Goal: Browse casually

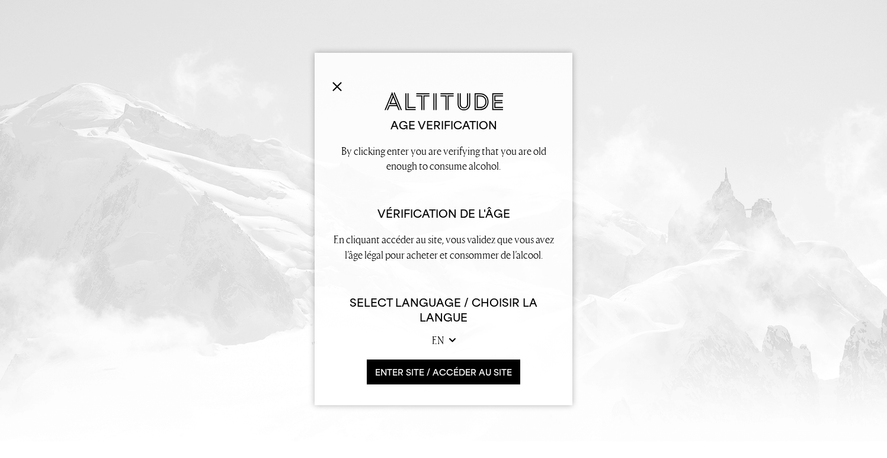
click at [431, 378] on button "ENTER SITE / accéder au site" at bounding box center [444, 371] width 154 height 25
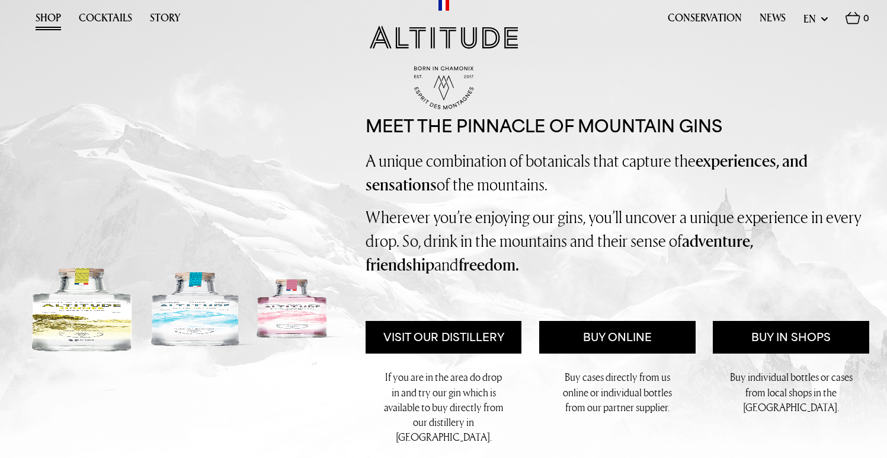
click at [47, 14] on link "Shop" at bounding box center [48, 21] width 25 height 18
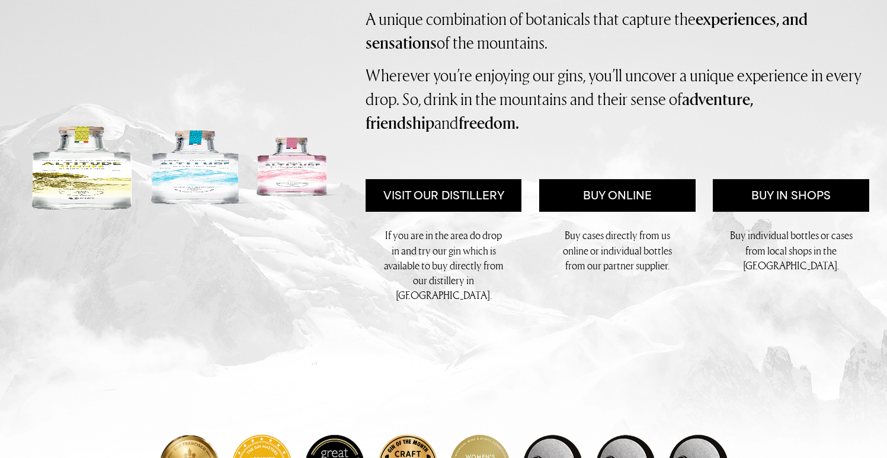
scroll to position [142, 0]
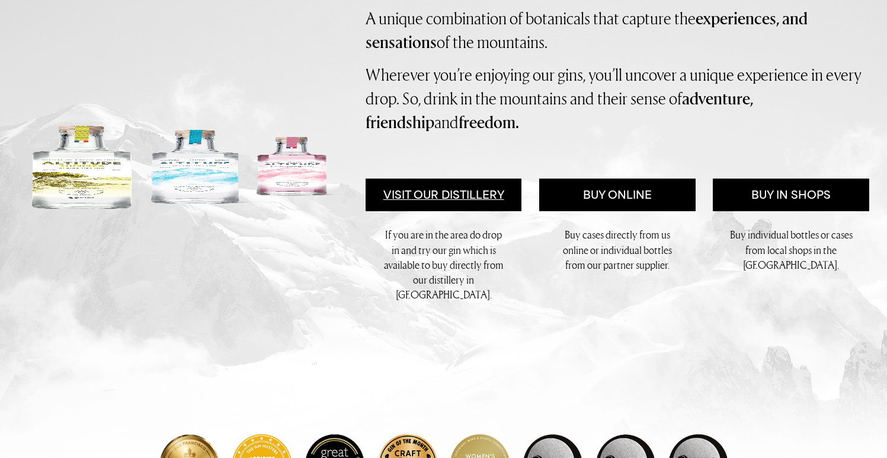
click at [442, 212] on link "Visit Our Distillery" at bounding box center [444, 194] width 157 height 33
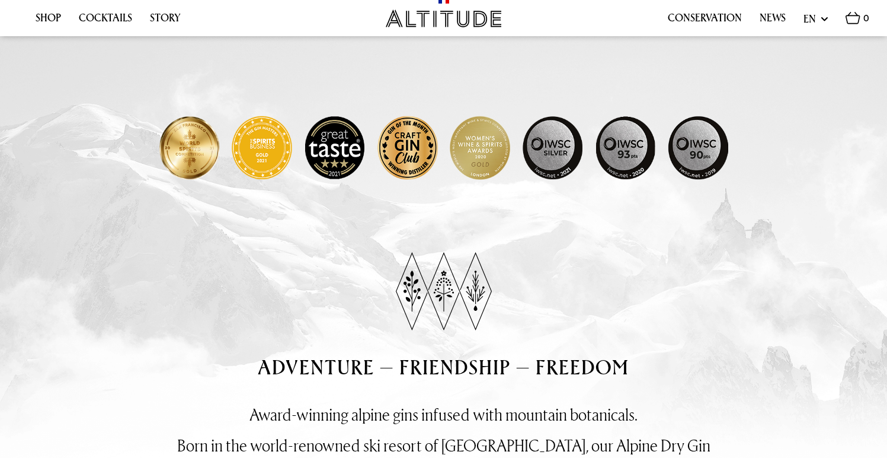
scroll to position [0, 0]
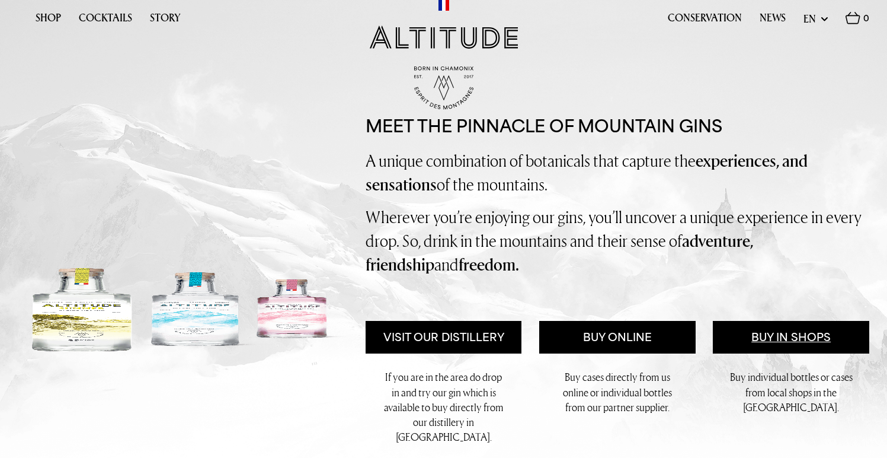
click at [797, 354] on link "Buy in Shops" at bounding box center [791, 337] width 157 height 33
click at [768, 20] on link "News" at bounding box center [773, 21] width 26 height 18
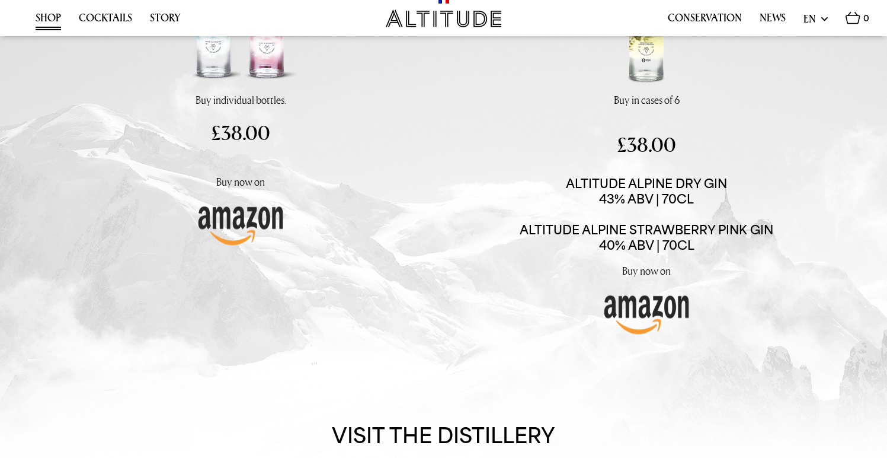
scroll to position [237, 0]
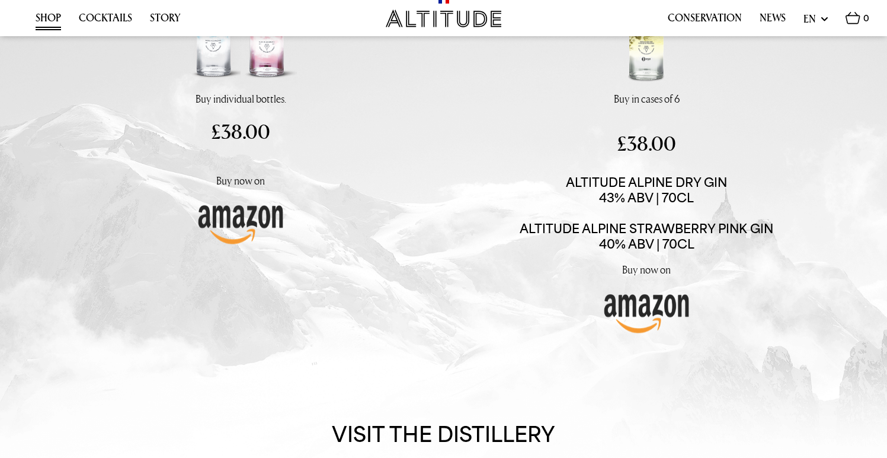
click at [228, 246] on img at bounding box center [240, 222] width 89 height 47
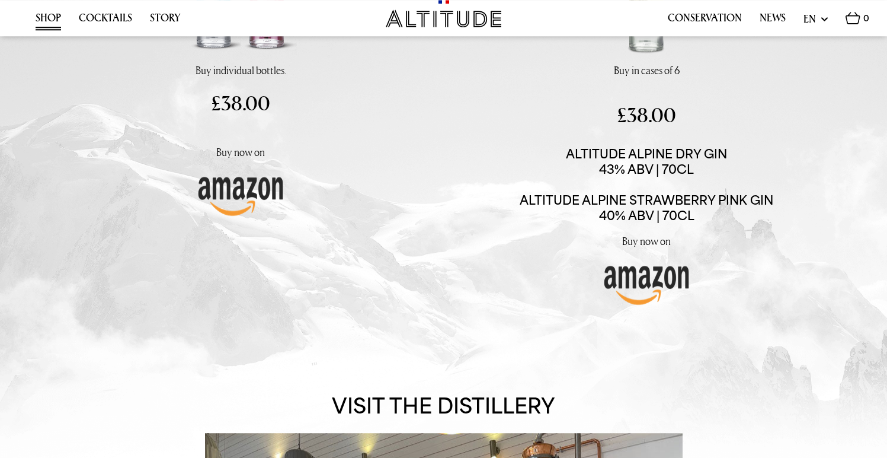
scroll to position [294, 0]
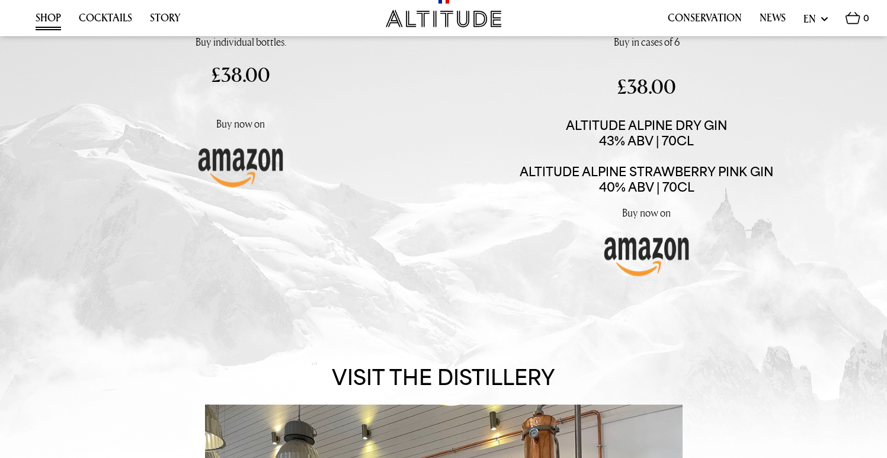
click at [638, 278] on img at bounding box center [646, 254] width 89 height 47
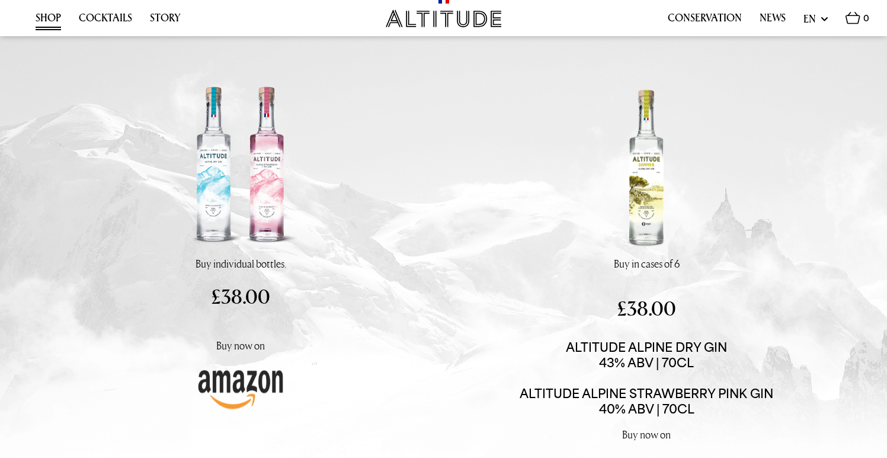
scroll to position [57, 0]
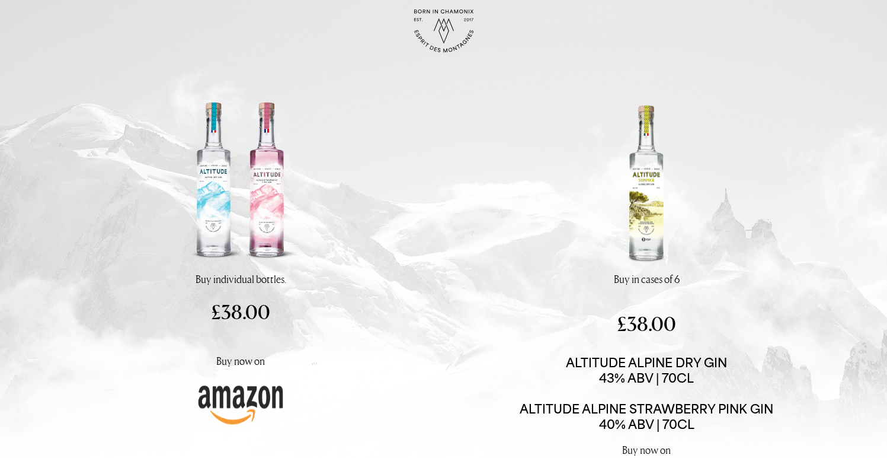
click at [350, 73] on div "Shop Cocktails Story Conservation News" at bounding box center [443, 9] width 887 height 133
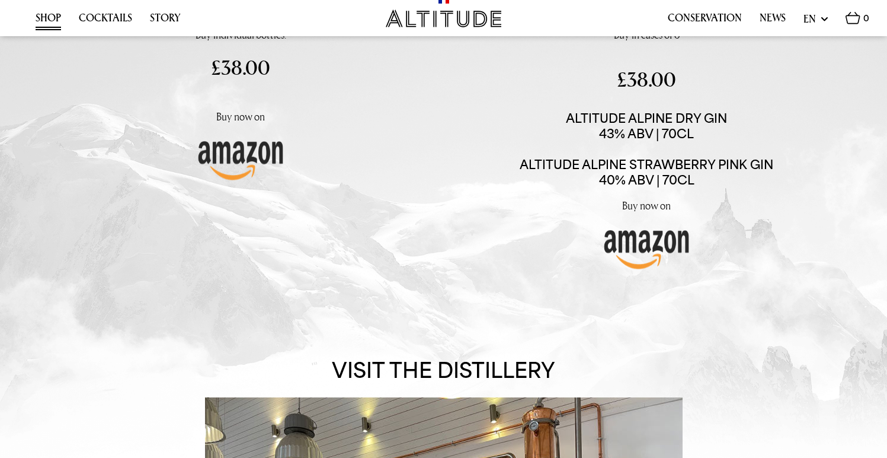
scroll to position [341, 0]
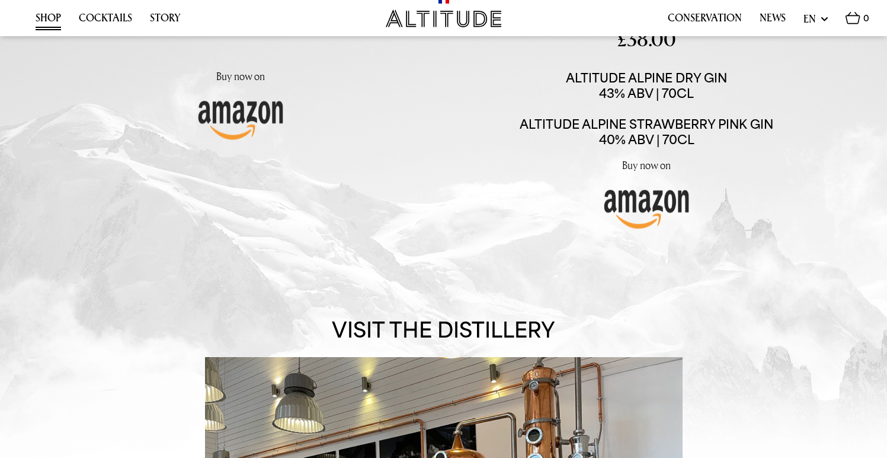
click at [231, 142] on img at bounding box center [240, 117] width 89 height 47
click at [631, 231] on img at bounding box center [646, 206] width 89 height 47
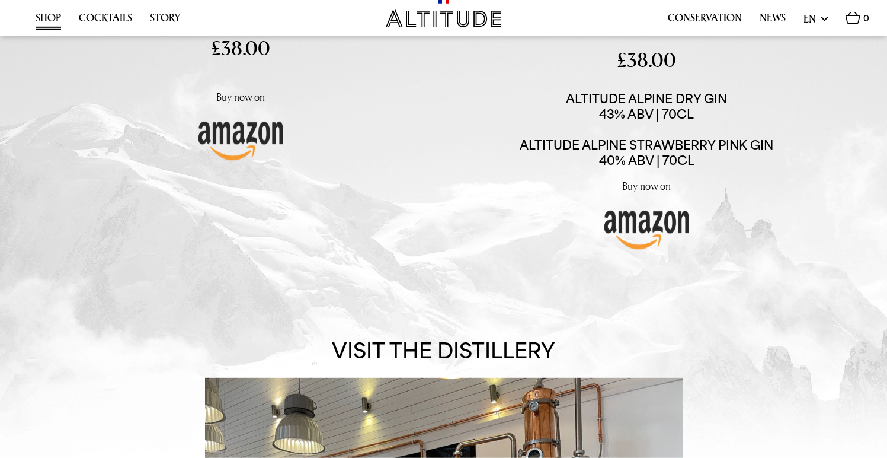
scroll to position [322, 0]
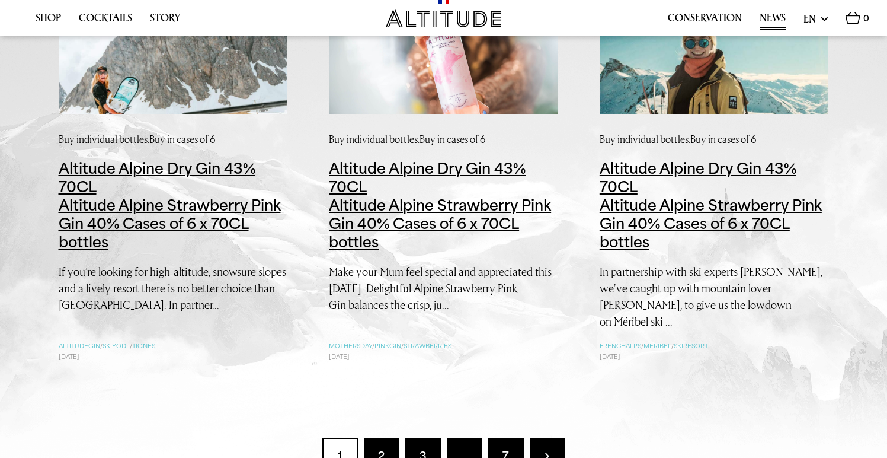
scroll to position [1261, 0]
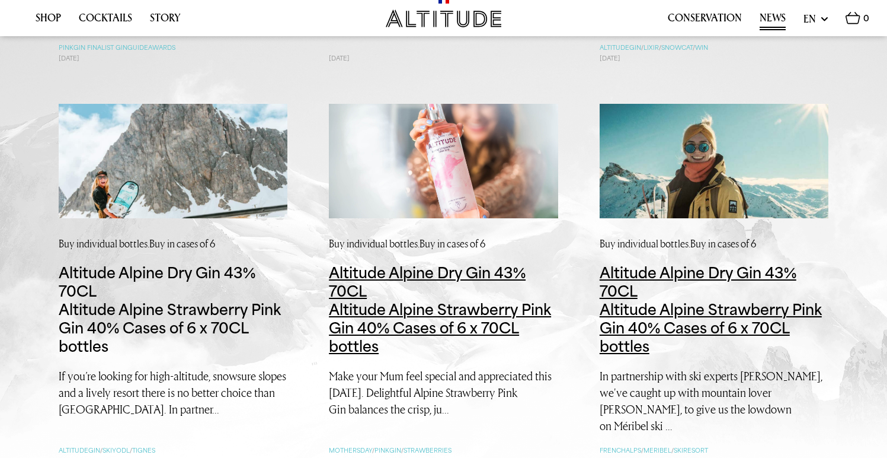
click at [101, 316] on link "Altitude Alpine Dry Gin 43% 70CL Altitude Alpine Strawberry Pink Gin 40% Cases …" at bounding box center [173, 309] width 229 height 92
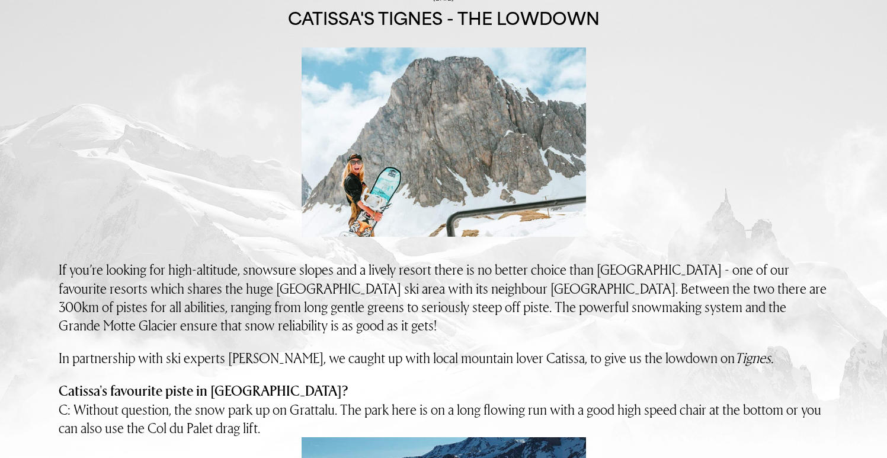
scroll to position [199, 0]
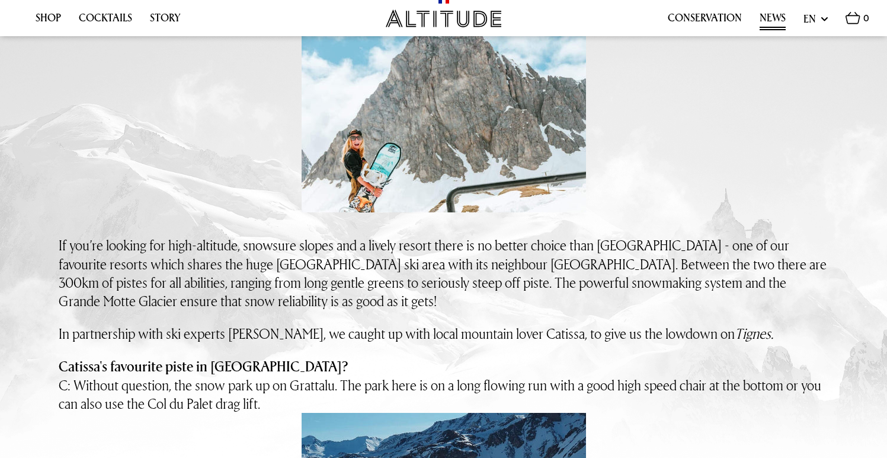
click at [391, 175] on img at bounding box center [444, 117] width 285 height 189
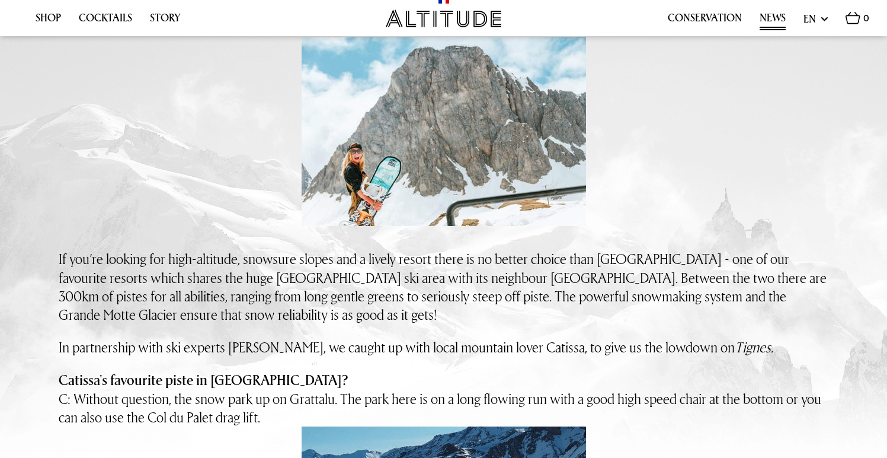
scroll to position [0, 0]
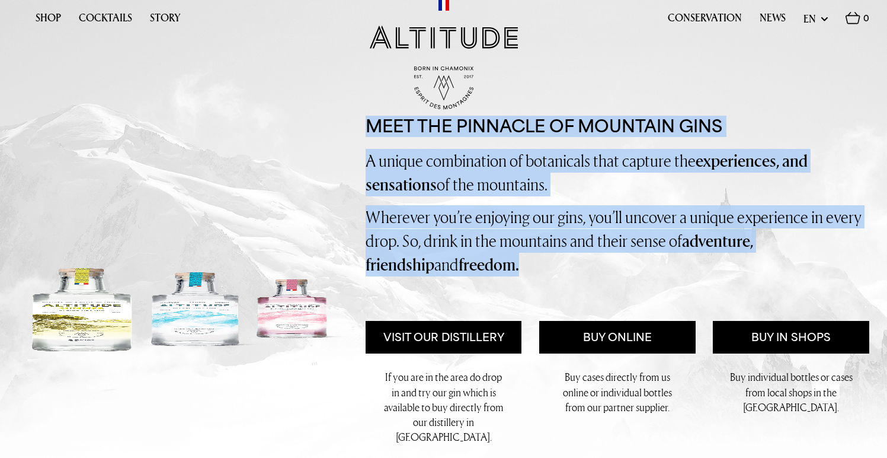
drag, startPoint x: 366, startPoint y: 178, endPoint x: 502, endPoint y: 346, distance: 215.8
click at [502, 346] on div "Meet the pinnacle of mountain gins A unique combination of botanicals that capt…" at bounding box center [618, 288] width 504 height 344
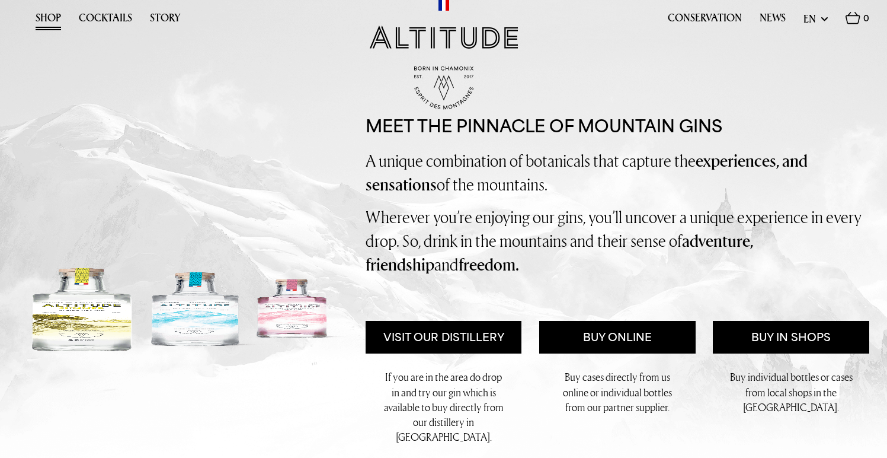
click at [41, 20] on link "Shop" at bounding box center [48, 21] width 25 height 18
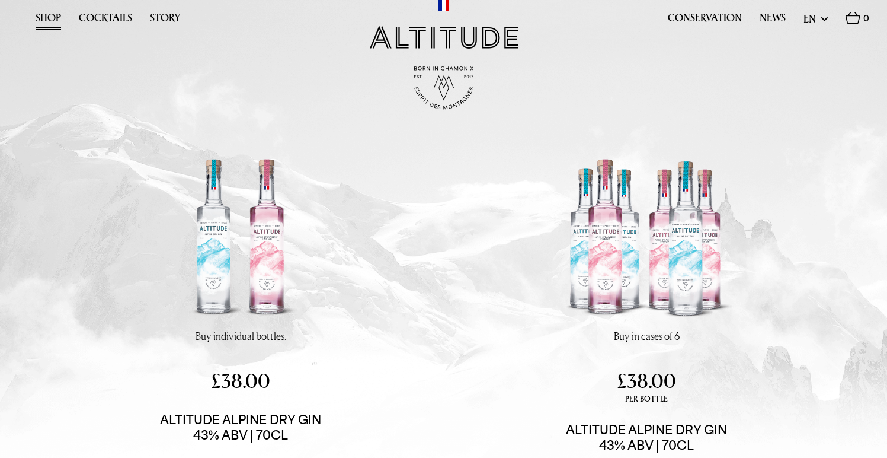
click at [280, 314] on img at bounding box center [241, 239] width 178 height 177
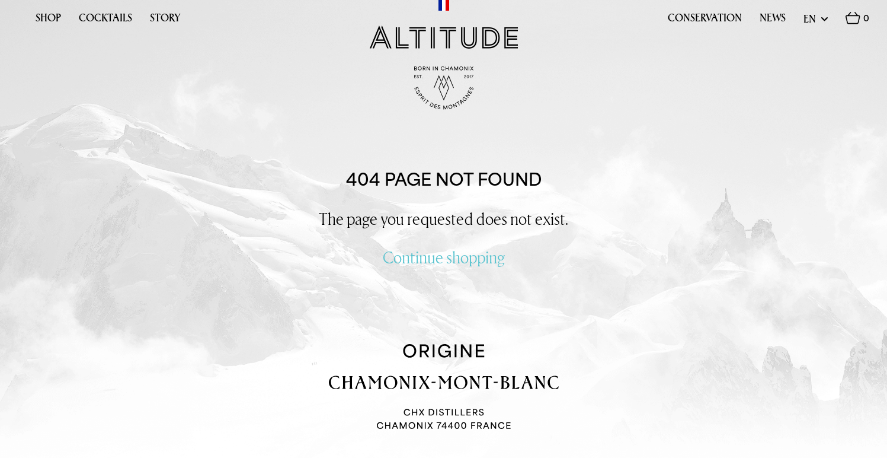
click at [442, 35] on img at bounding box center [444, 36] width 148 height 23
